Goal: Transaction & Acquisition: Purchase product/service

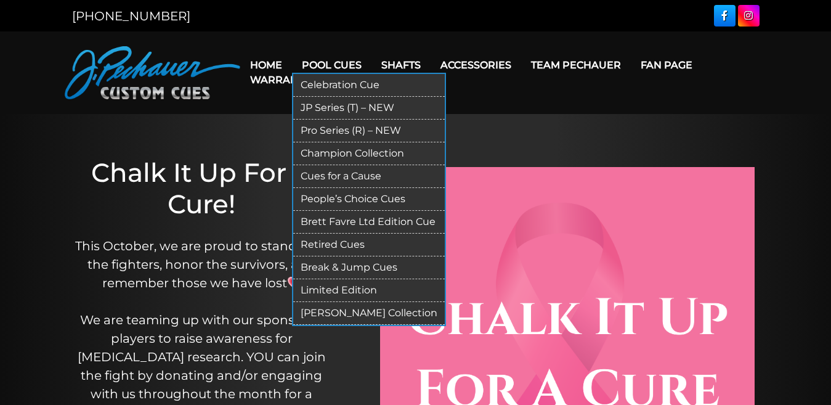
click at [340, 126] on link "Pro Series (R) – NEW" at bounding box center [369, 131] width 152 height 23
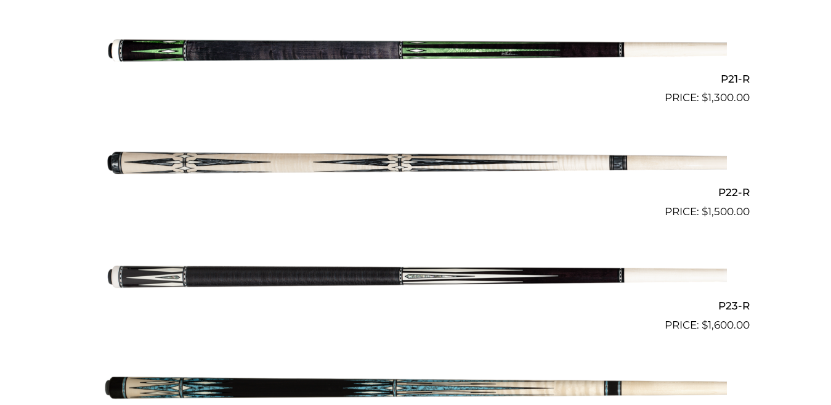
scroll to position [2716, 0]
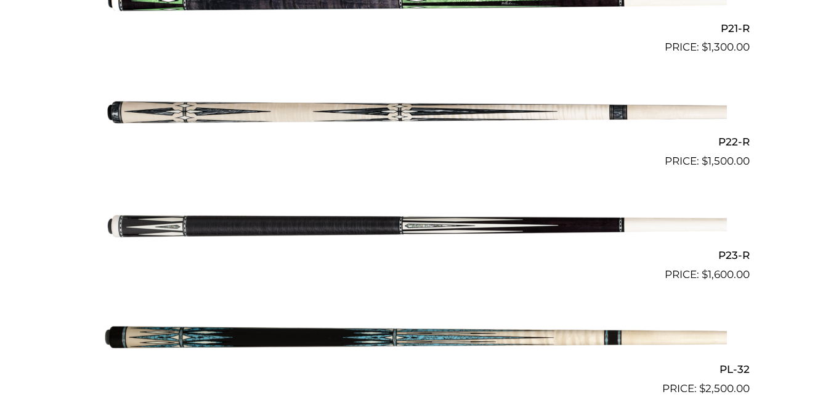
click at [245, 224] on img at bounding box center [416, 226] width 622 height 104
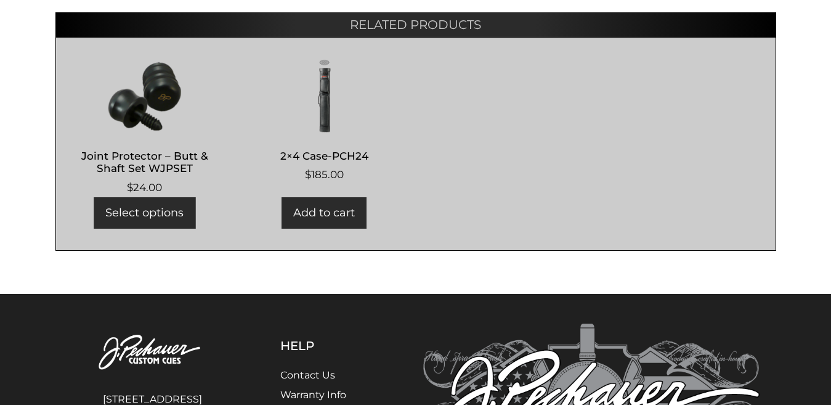
scroll to position [826, 0]
